Goal: Task Accomplishment & Management: Manage account settings

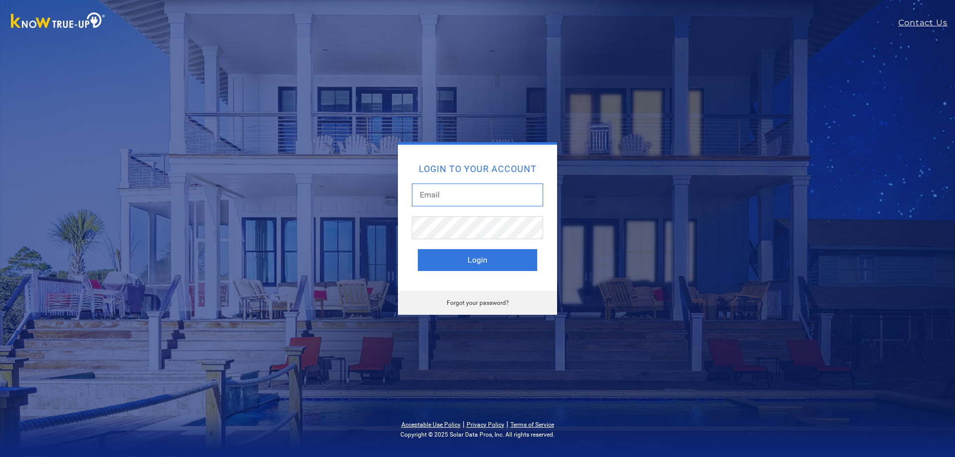
click at [495, 194] on input "text" at bounding box center [477, 195] width 131 height 23
type input "[EMAIL_ADDRESS][DOMAIN_NAME]"
click at [480, 257] on button "Login" at bounding box center [477, 260] width 119 height 22
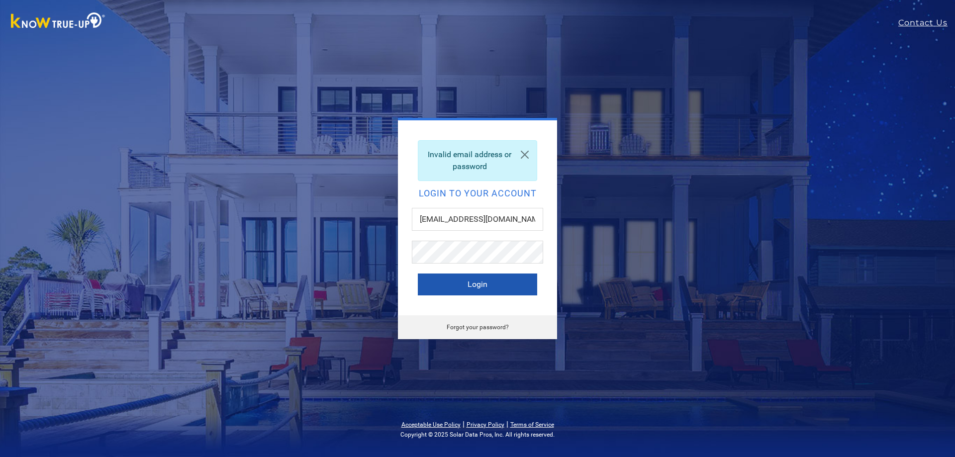
click at [460, 285] on button "Login" at bounding box center [477, 285] width 119 height 22
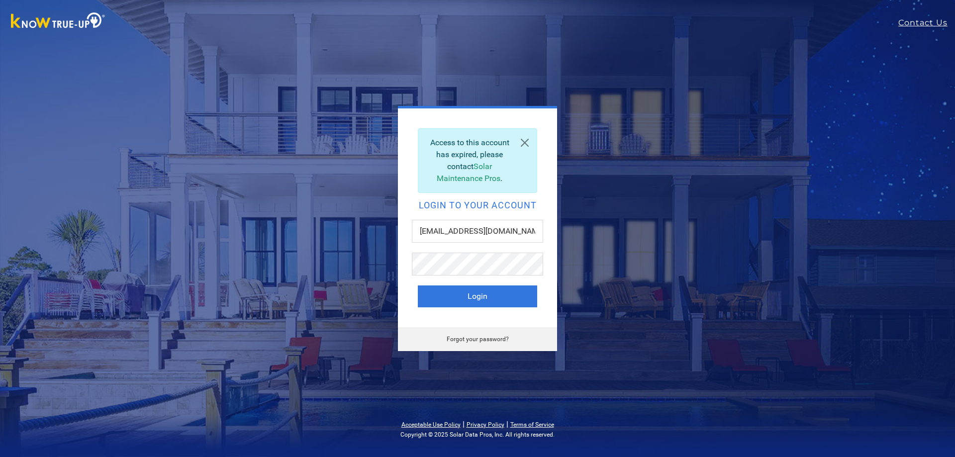
click at [468, 181] on link "Solar Maintenance Pros" at bounding box center [469, 172] width 64 height 21
